Goal: Task Accomplishment & Management: Use online tool/utility

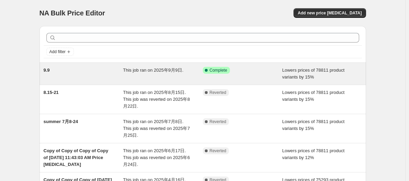
click at [156, 78] on div "This job ran on 2025年9月9日." at bounding box center [163, 74] width 80 height 14
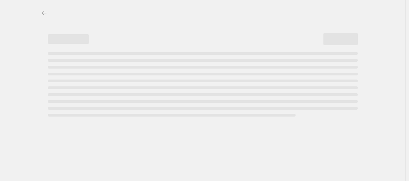
select select "percentage"
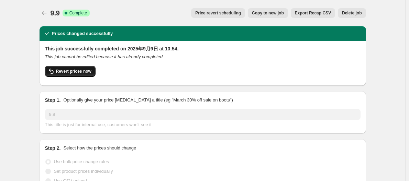
click at [85, 70] on span "Revert prices now" at bounding box center [73, 71] width 35 height 5
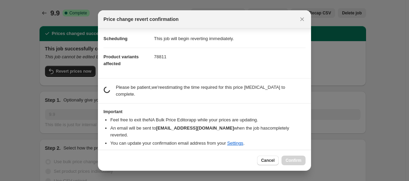
scroll to position [9, 0]
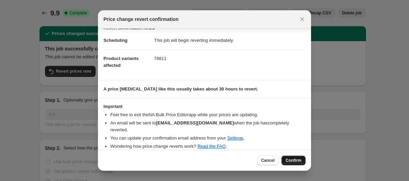
click at [303, 160] on button "Confirm" at bounding box center [293, 161] width 24 height 10
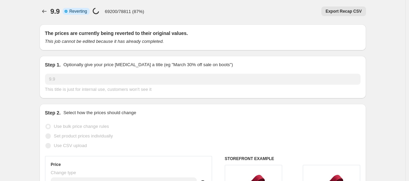
scroll to position [0, 0]
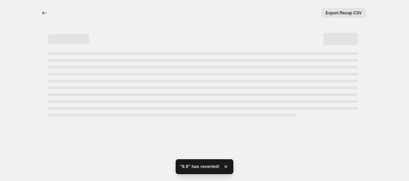
select select "percentage"
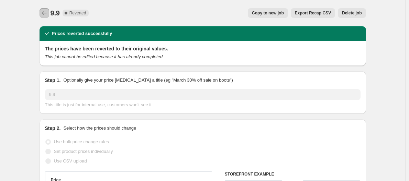
click at [46, 13] on icon "Price change jobs" at bounding box center [44, 12] width 4 height 3
